Goal: Find specific page/section: Find specific page/section

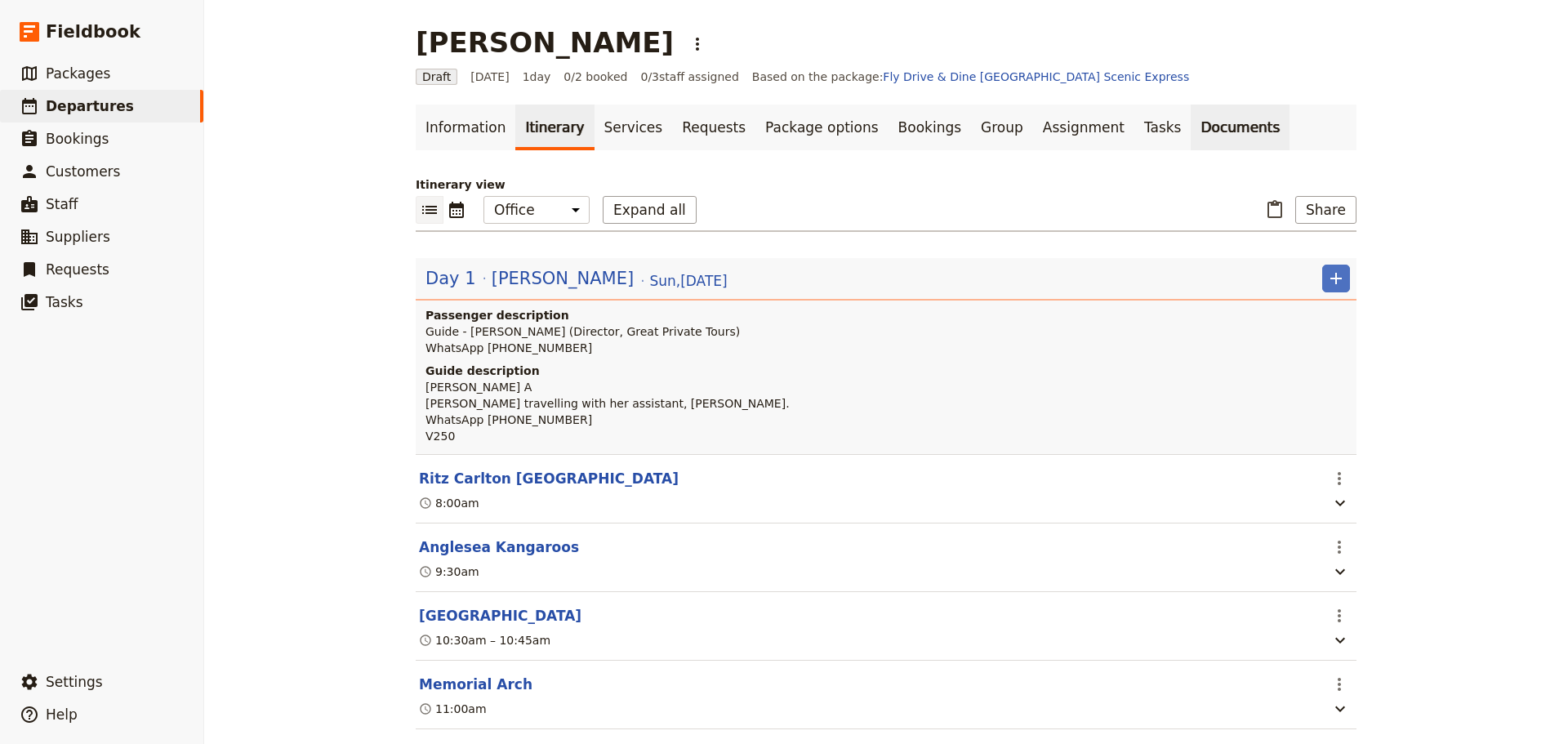
click at [1191, 120] on link "Documents" at bounding box center [1240, 127] width 99 height 46
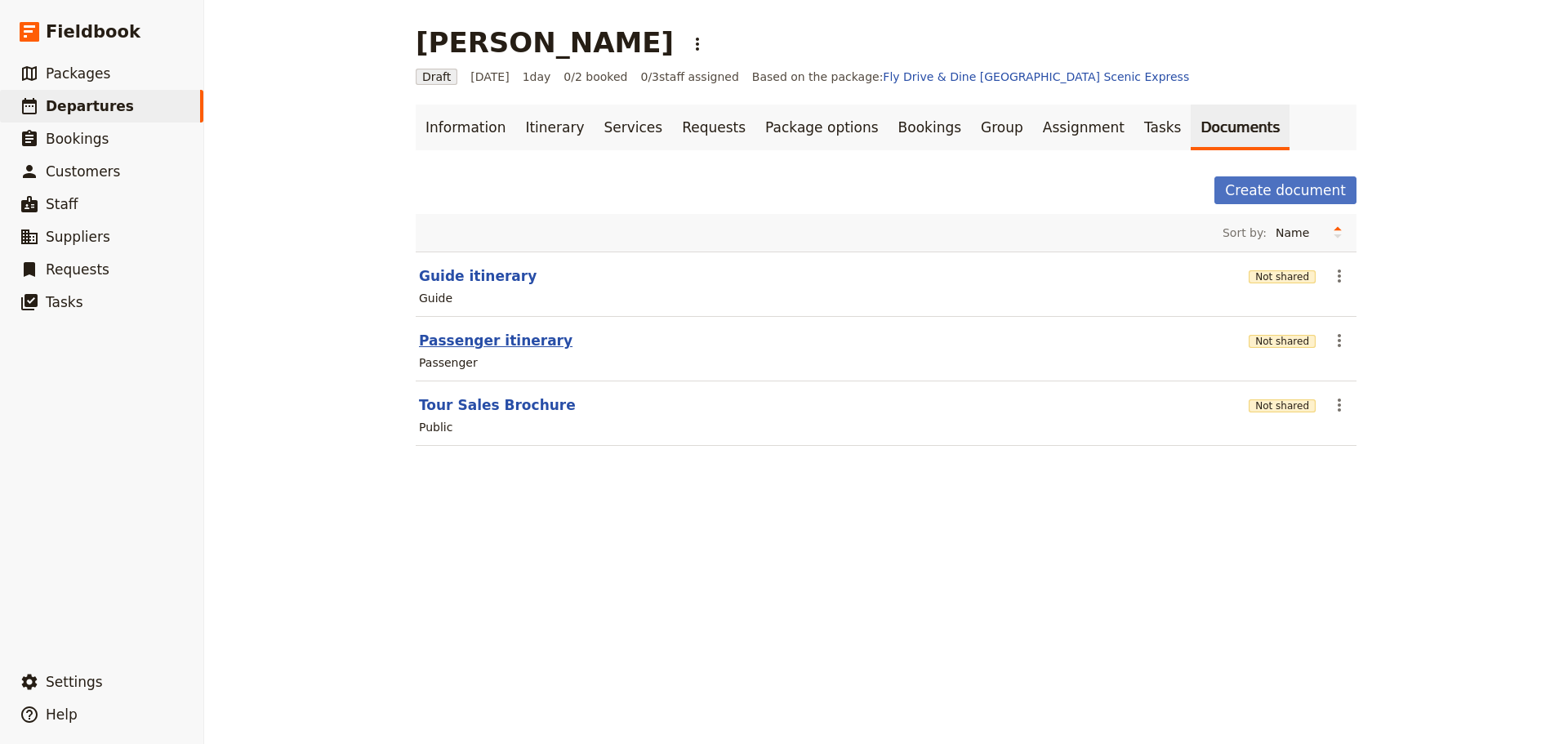
click at [493, 344] on button "Passenger itinerary" at bounding box center [496, 340] width 154 height 19
select select "PASSENGER"
select select "DEFAULT"
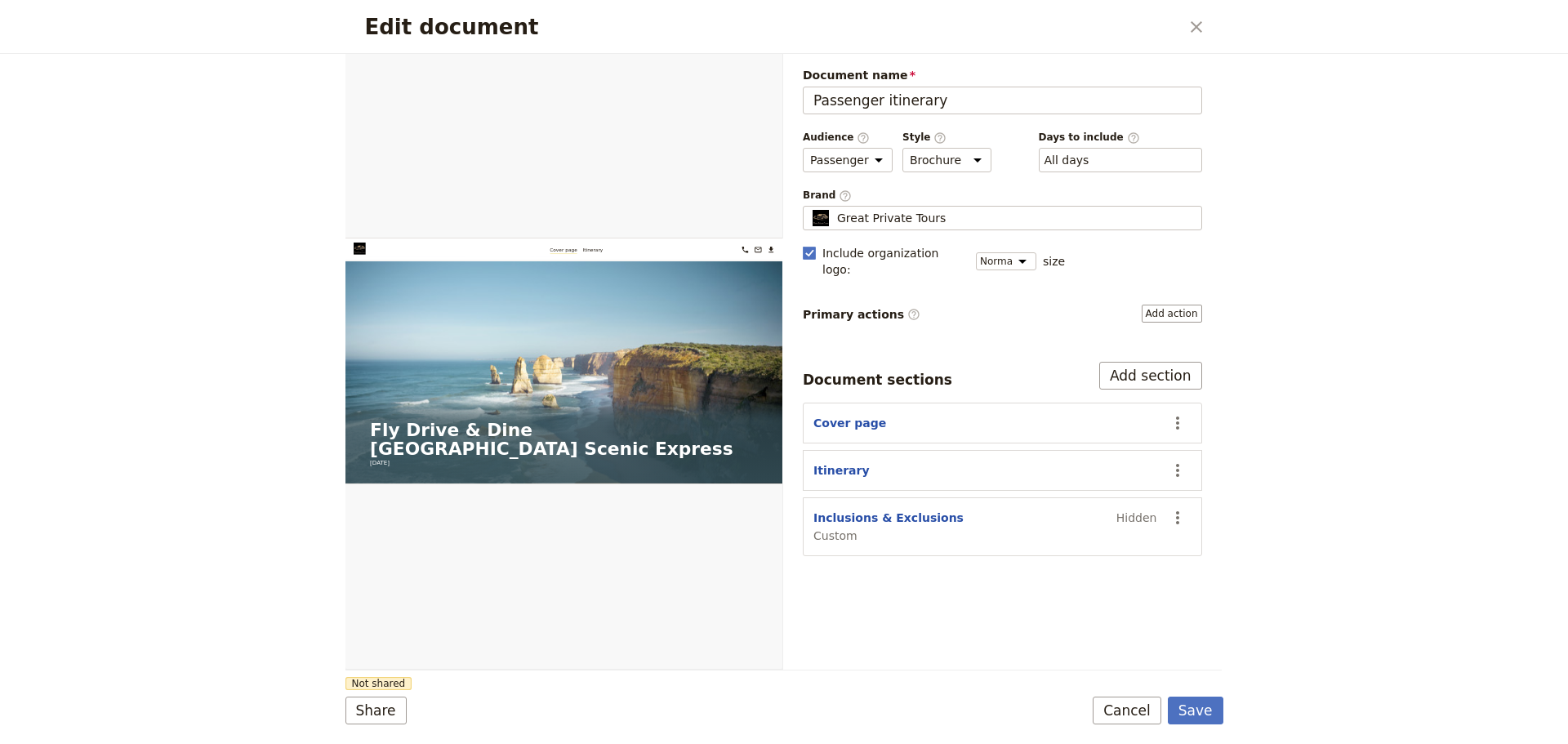
drag, startPoint x: 1163, startPoint y: 710, endPoint x: 1115, endPoint y: 702, distance: 48.7
click at [1161, 710] on button "Cancel" at bounding box center [1127, 710] width 69 height 27
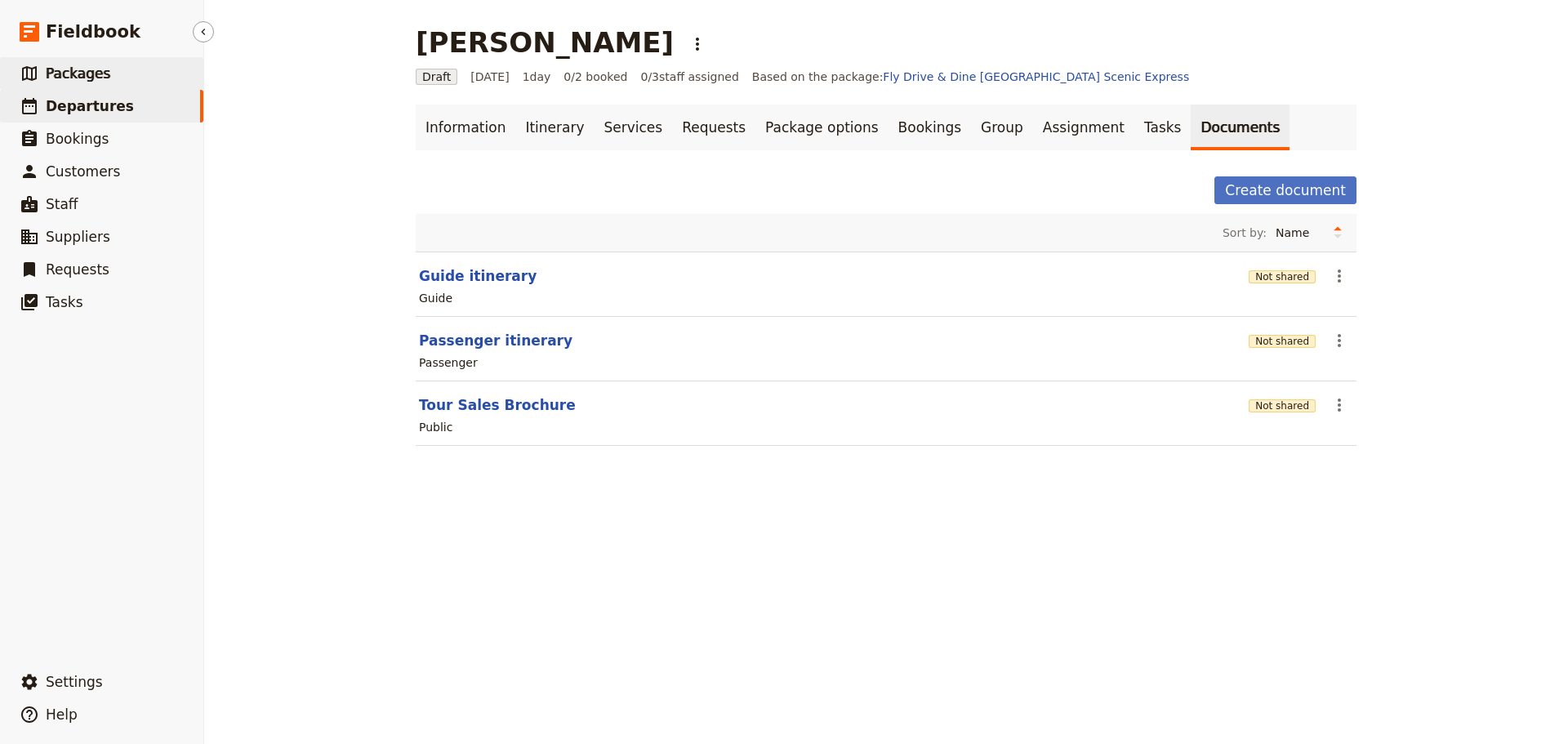
click at [72, 82] on span "Packages" at bounding box center [78, 73] width 65 height 19
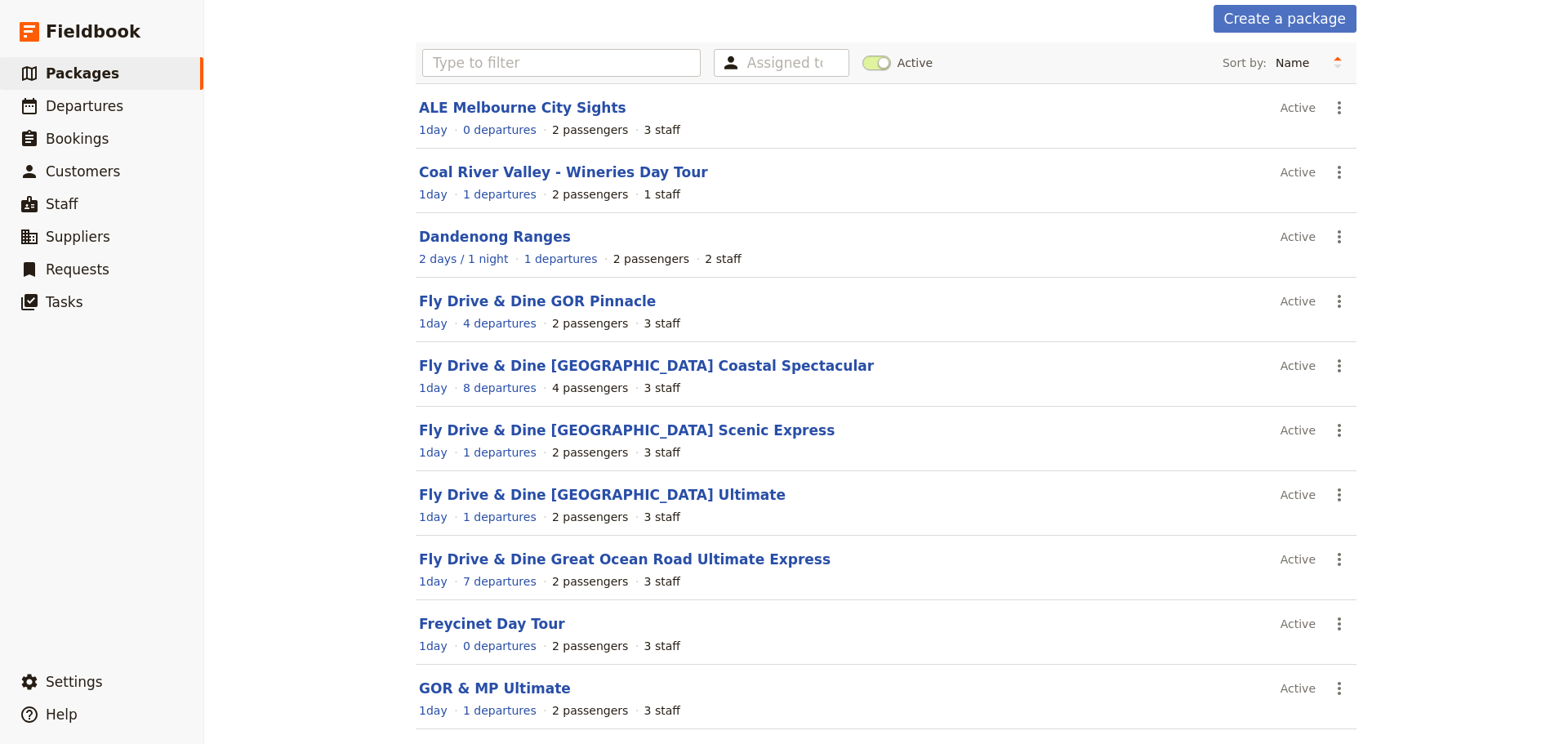
scroll to position [139, 0]
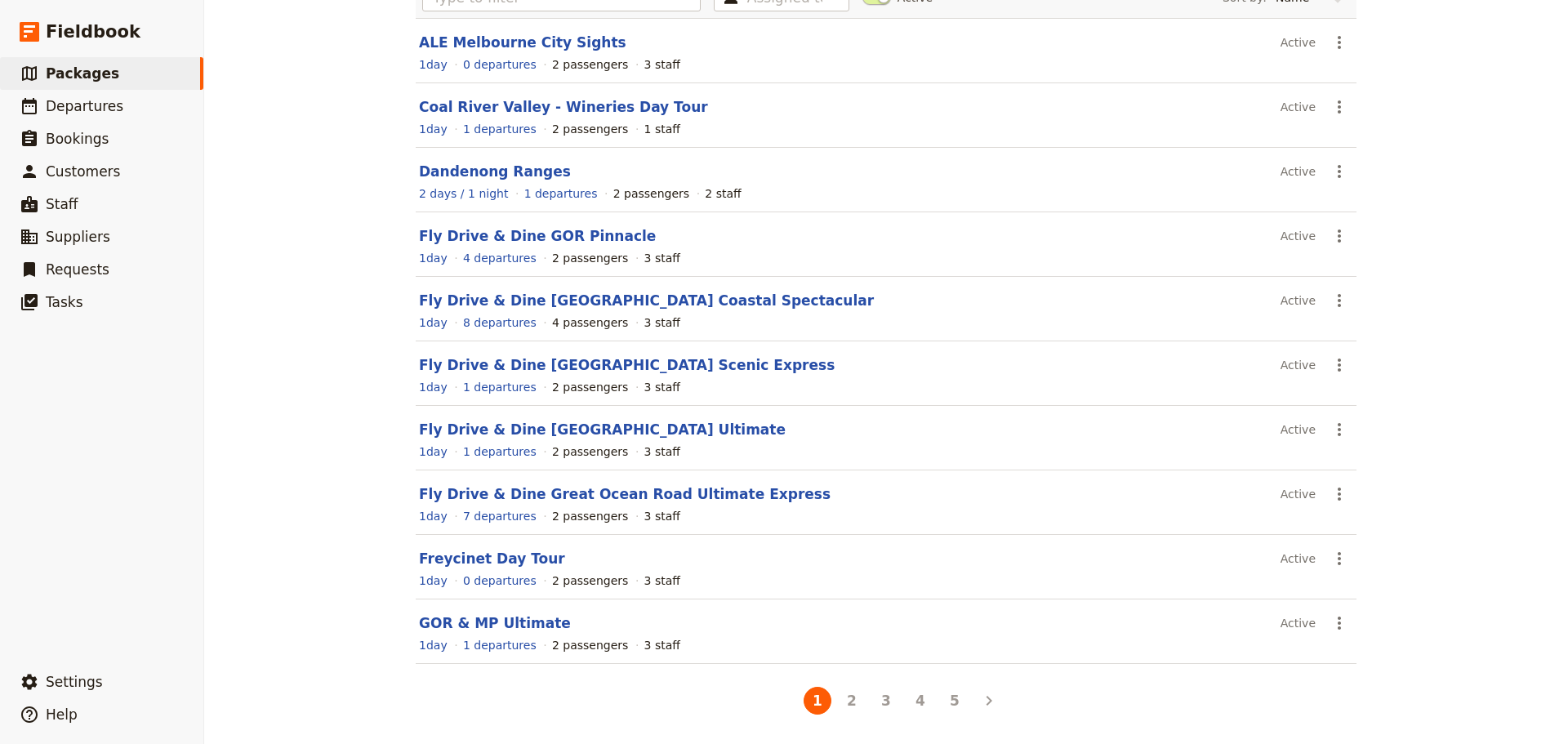
click at [913, 701] on button "4" at bounding box center [920, 700] width 27 height 27
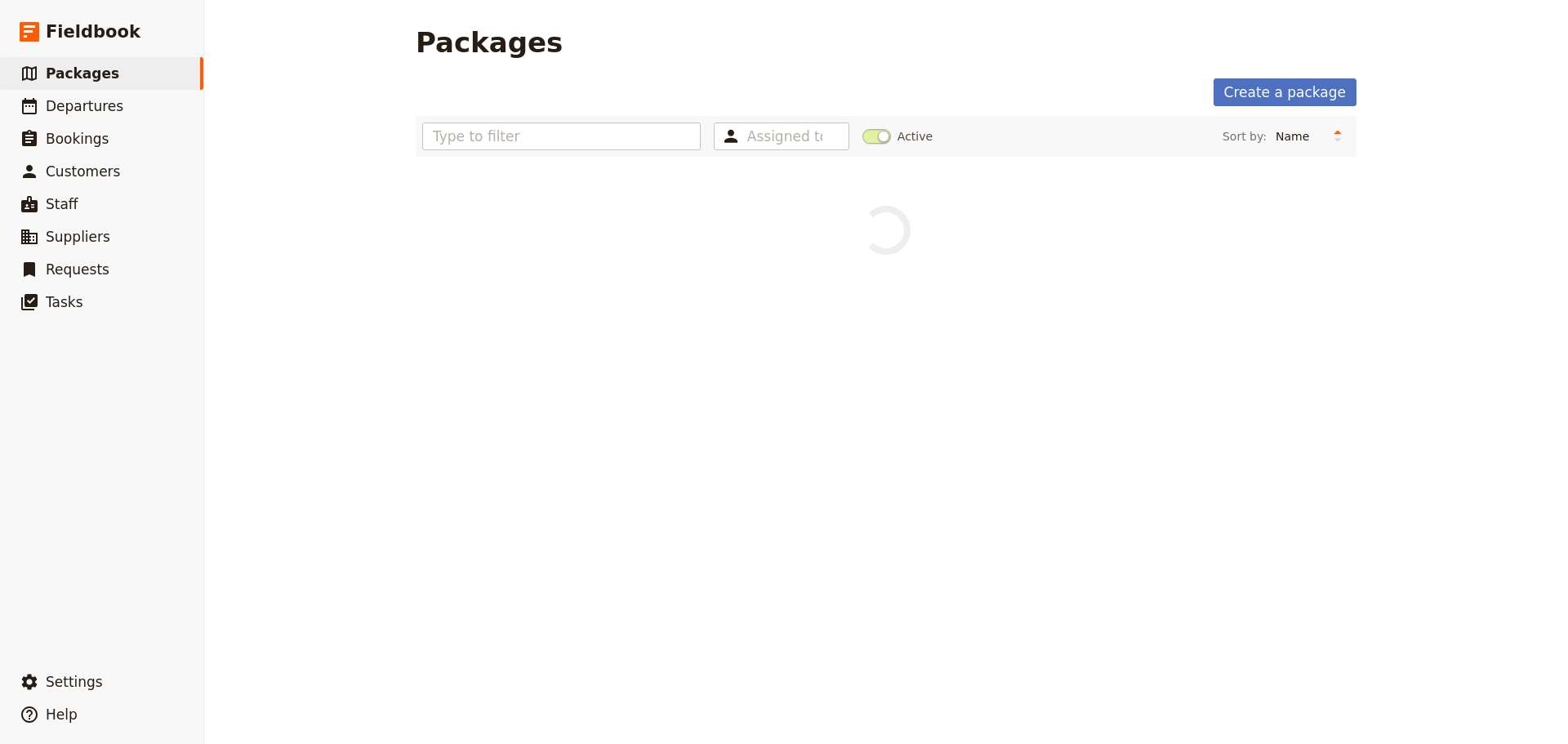
scroll to position [0, 0]
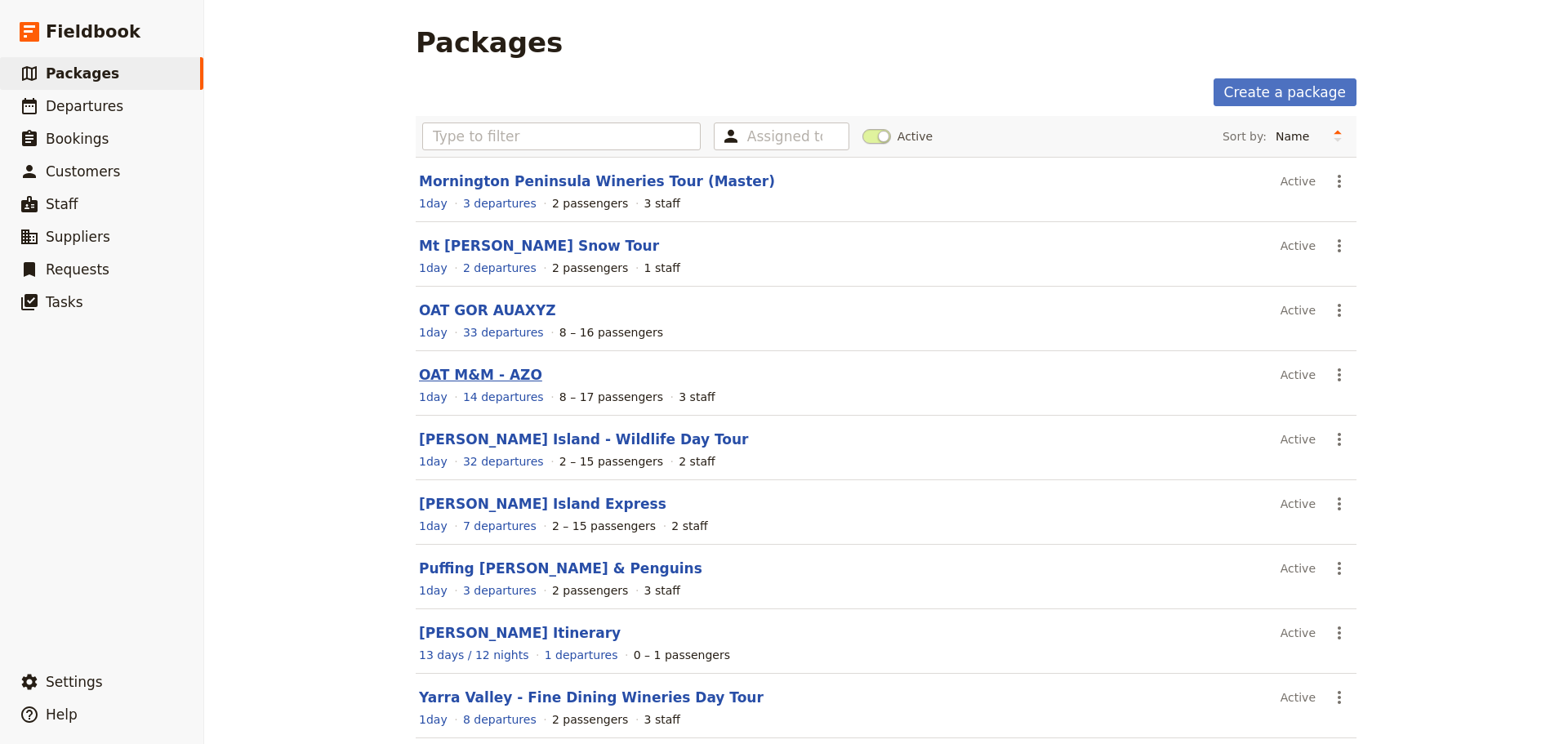
click at [444, 376] on link "OAT M&M - AZO" at bounding box center [481, 375] width 124 height 16
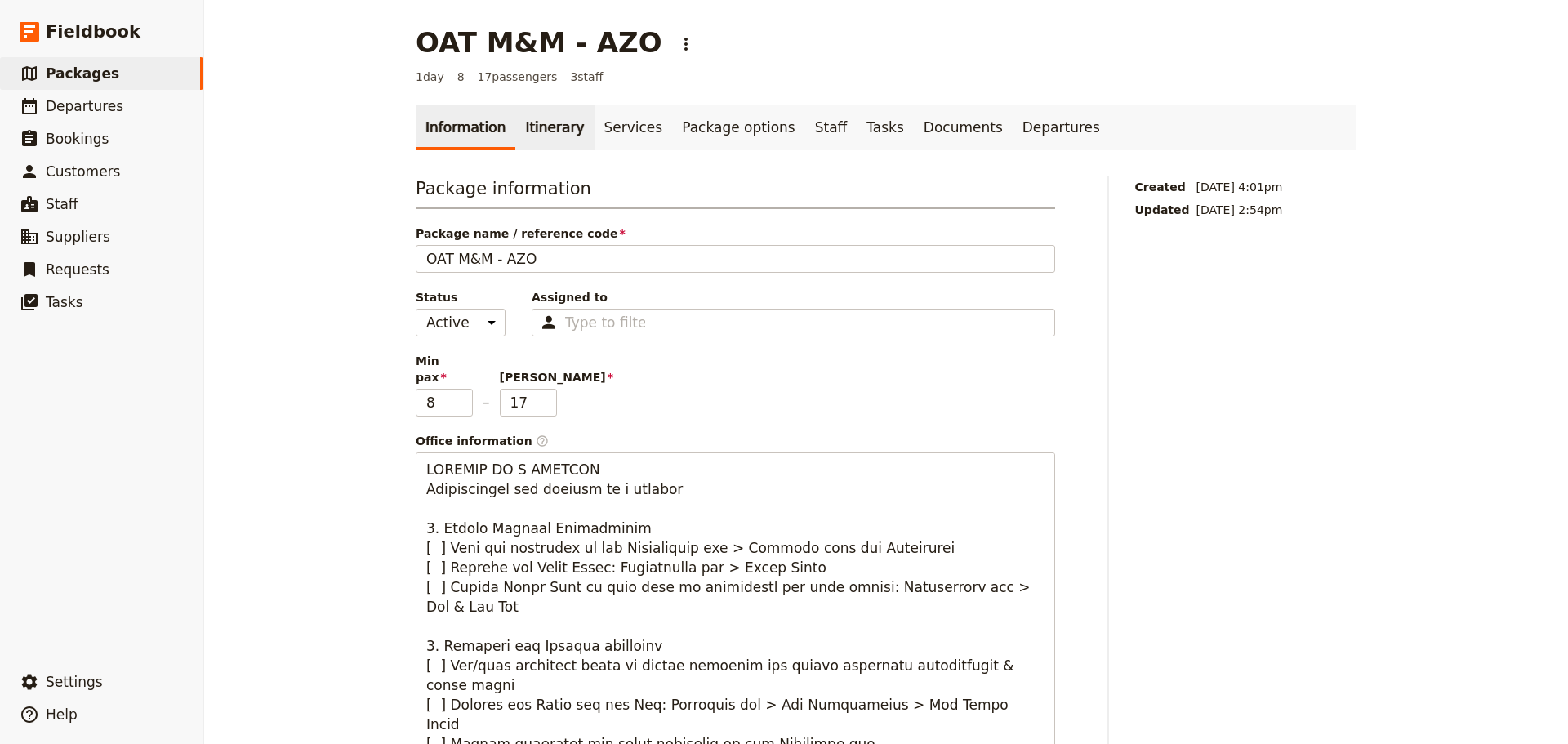
click at [521, 115] on link "Itinerary" at bounding box center [554, 127] width 79 height 46
